Goal: Check status: Check status

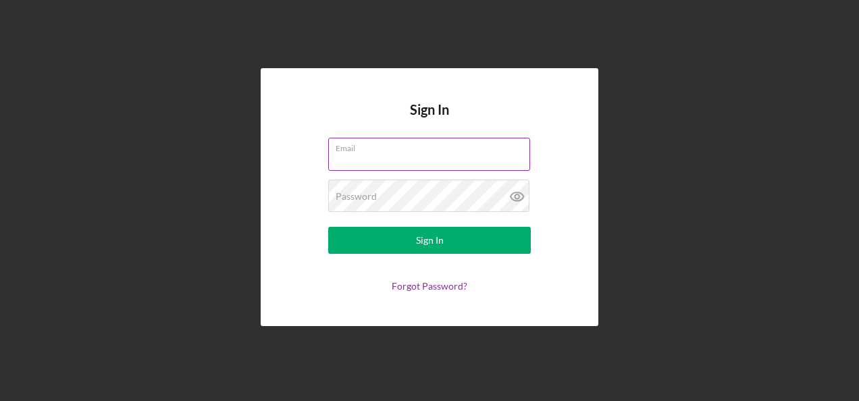
click at [350, 153] on label "Email" at bounding box center [433, 145] width 195 height 15
click at [350, 153] on input "Email" at bounding box center [429, 154] width 202 height 32
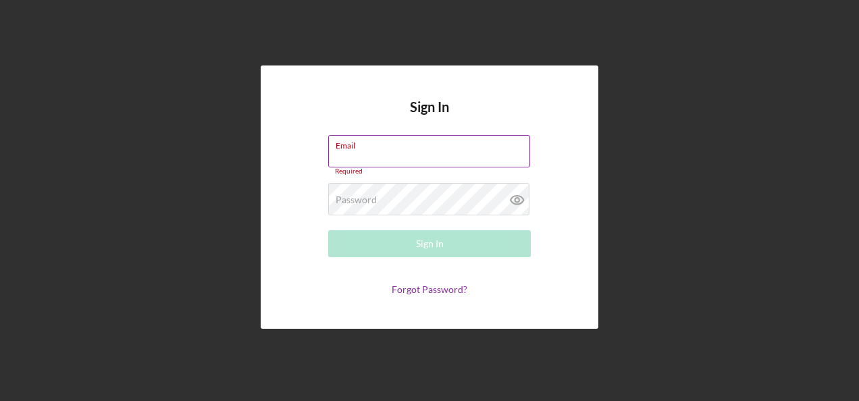
click at [361, 161] on input "Email" at bounding box center [429, 151] width 202 height 32
type input "[PERSON_NAME][EMAIL_ADDRESS][PERSON_NAME][DOMAIN_NAME]"
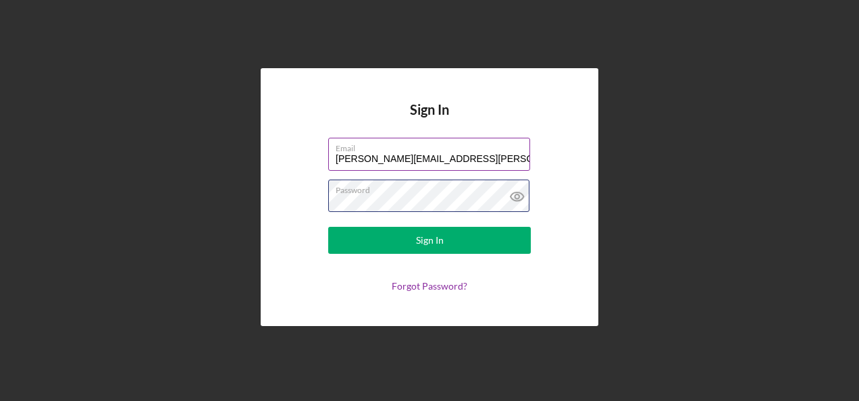
click at [328, 227] on button "Sign In" at bounding box center [429, 240] width 203 height 27
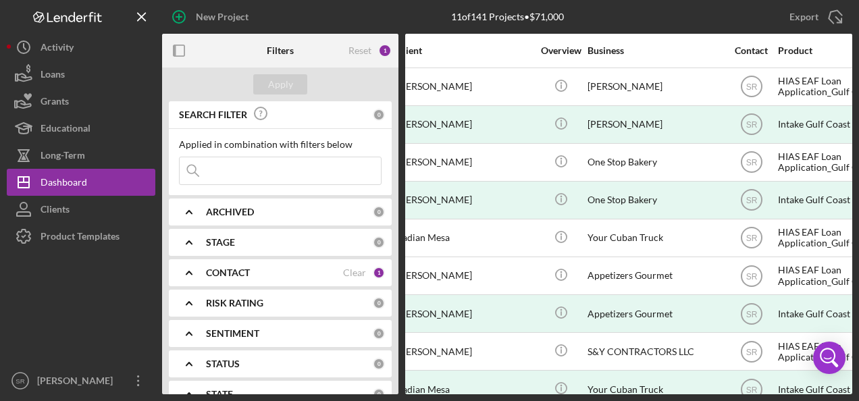
scroll to position [0, 236]
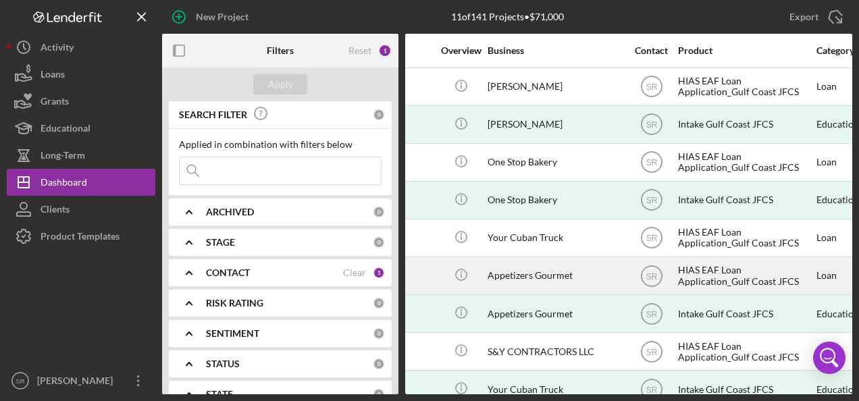
click at [484, 282] on div "Icon/Info" at bounding box center [461, 276] width 51 height 36
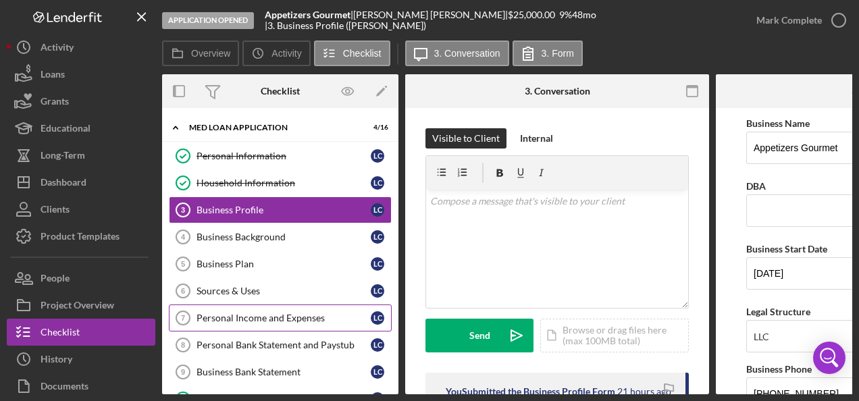
click at [255, 314] on div "Personal Income and Expenses" at bounding box center [284, 318] width 174 height 11
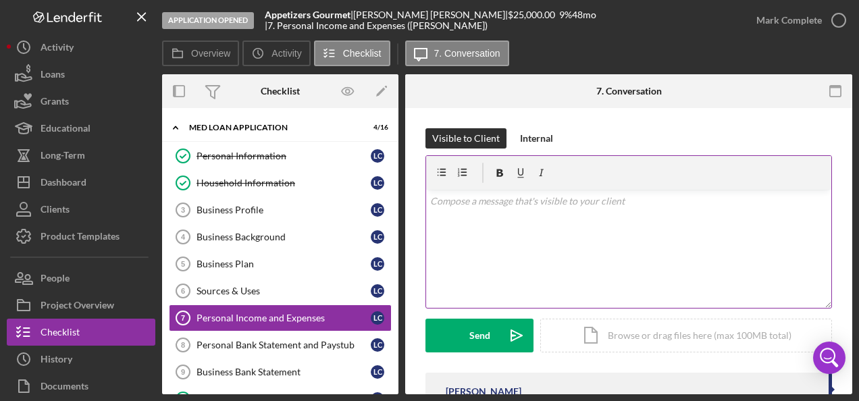
scroll to position [159, 0]
